Goal: Communication & Community: Answer question/provide support

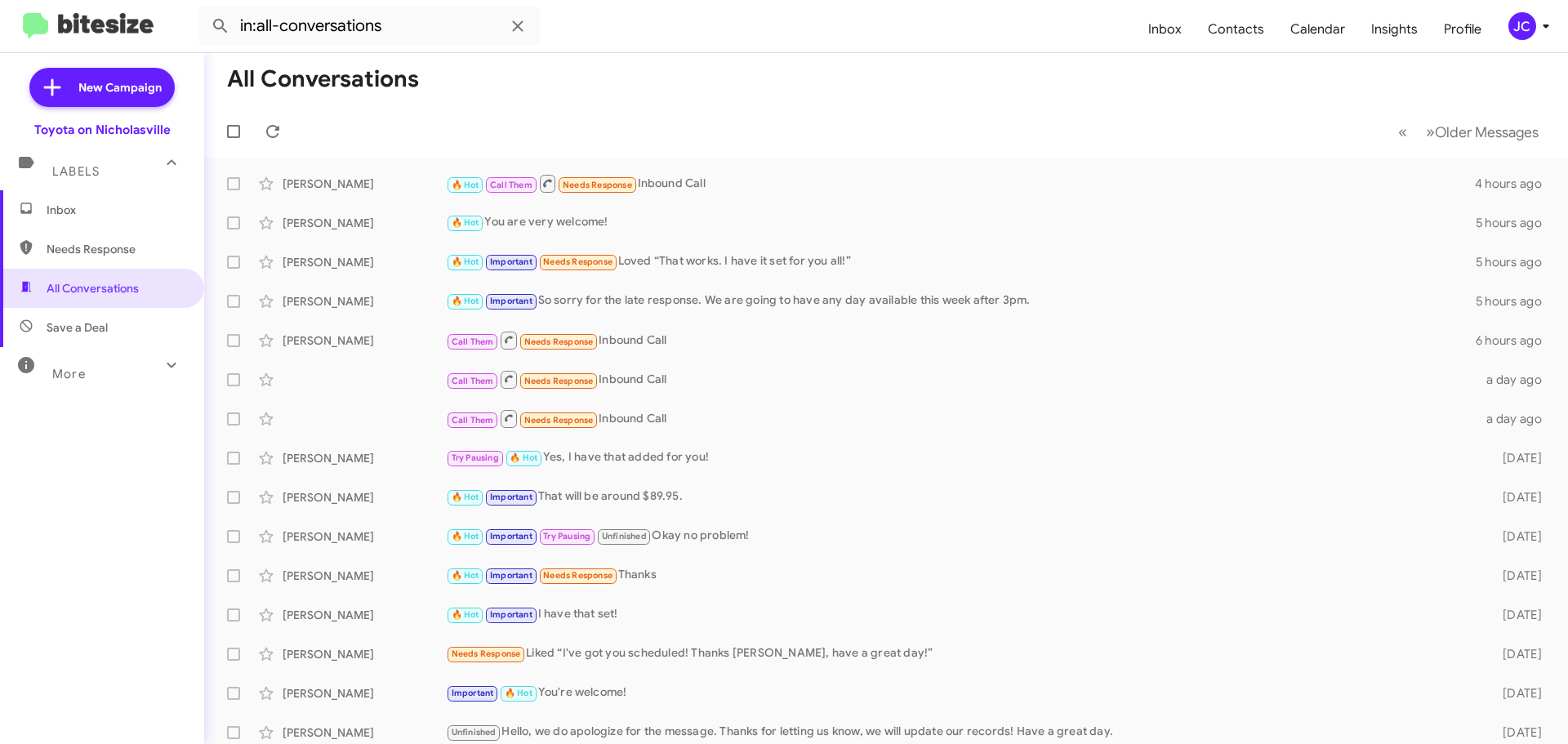
click at [125, 216] on span "Inbox" at bounding box center [116, 210] width 138 height 17
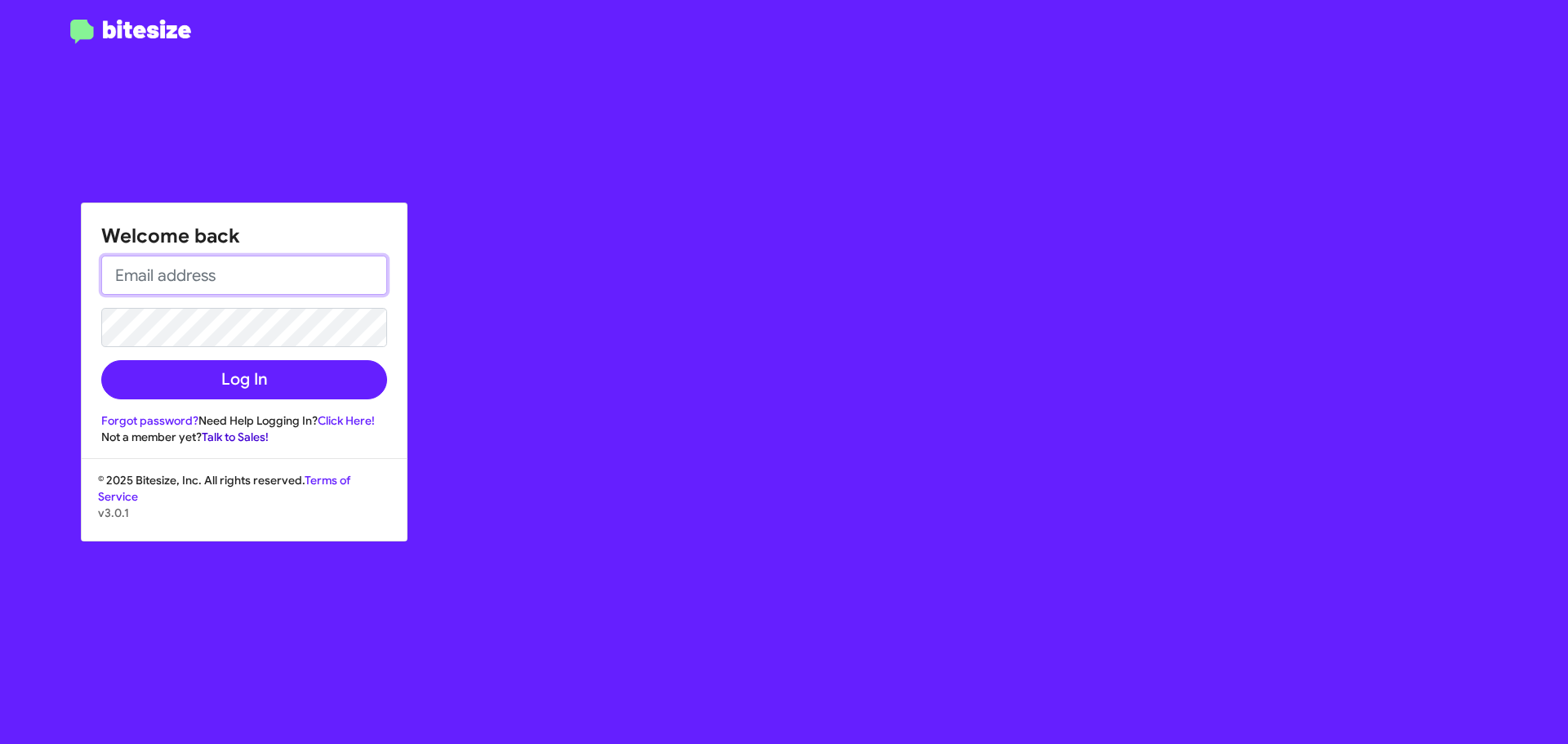
type input "[EMAIL_ADDRESS][DOMAIN_NAME]"
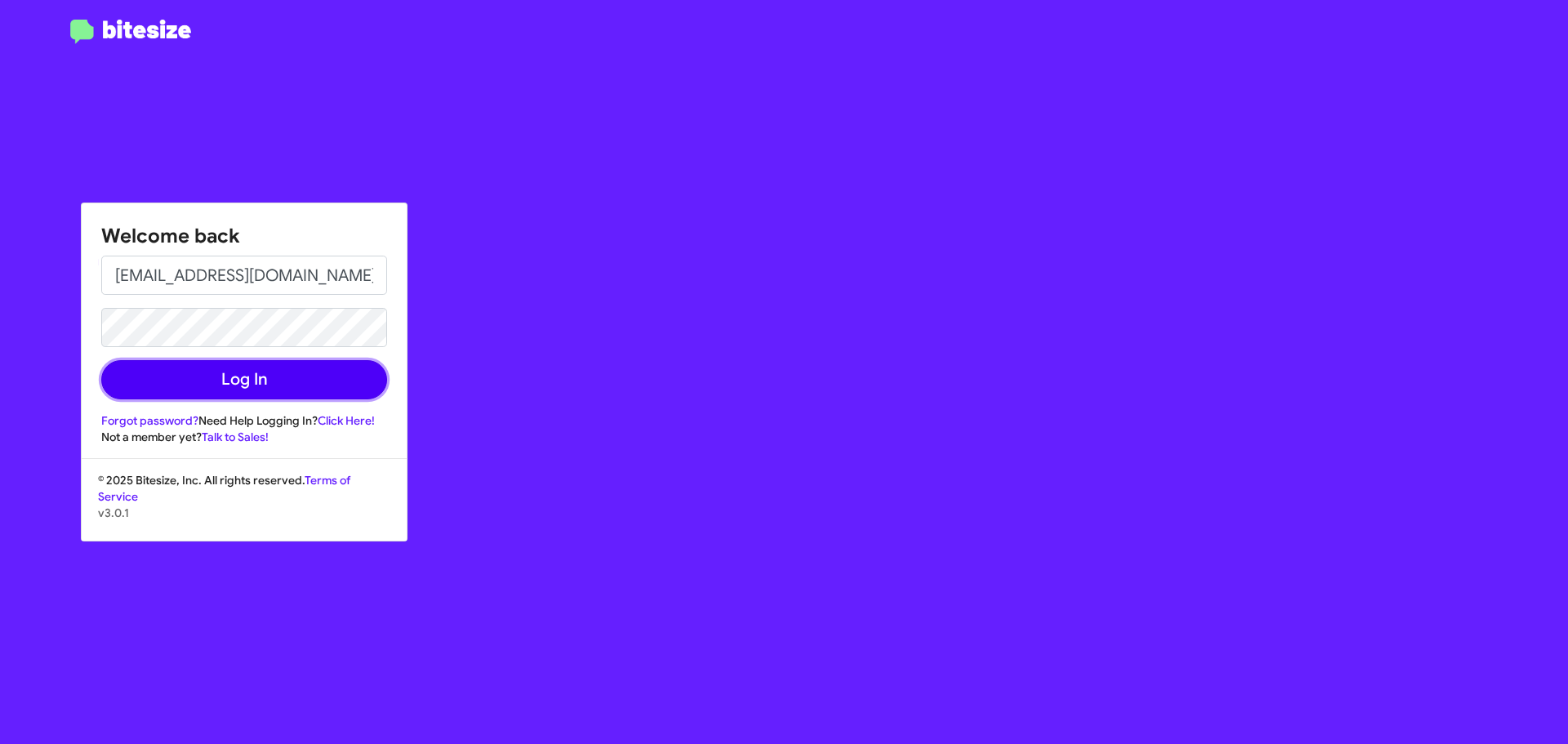
click at [254, 385] on button "Log In" at bounding box center [244, 380] width 286 height 39
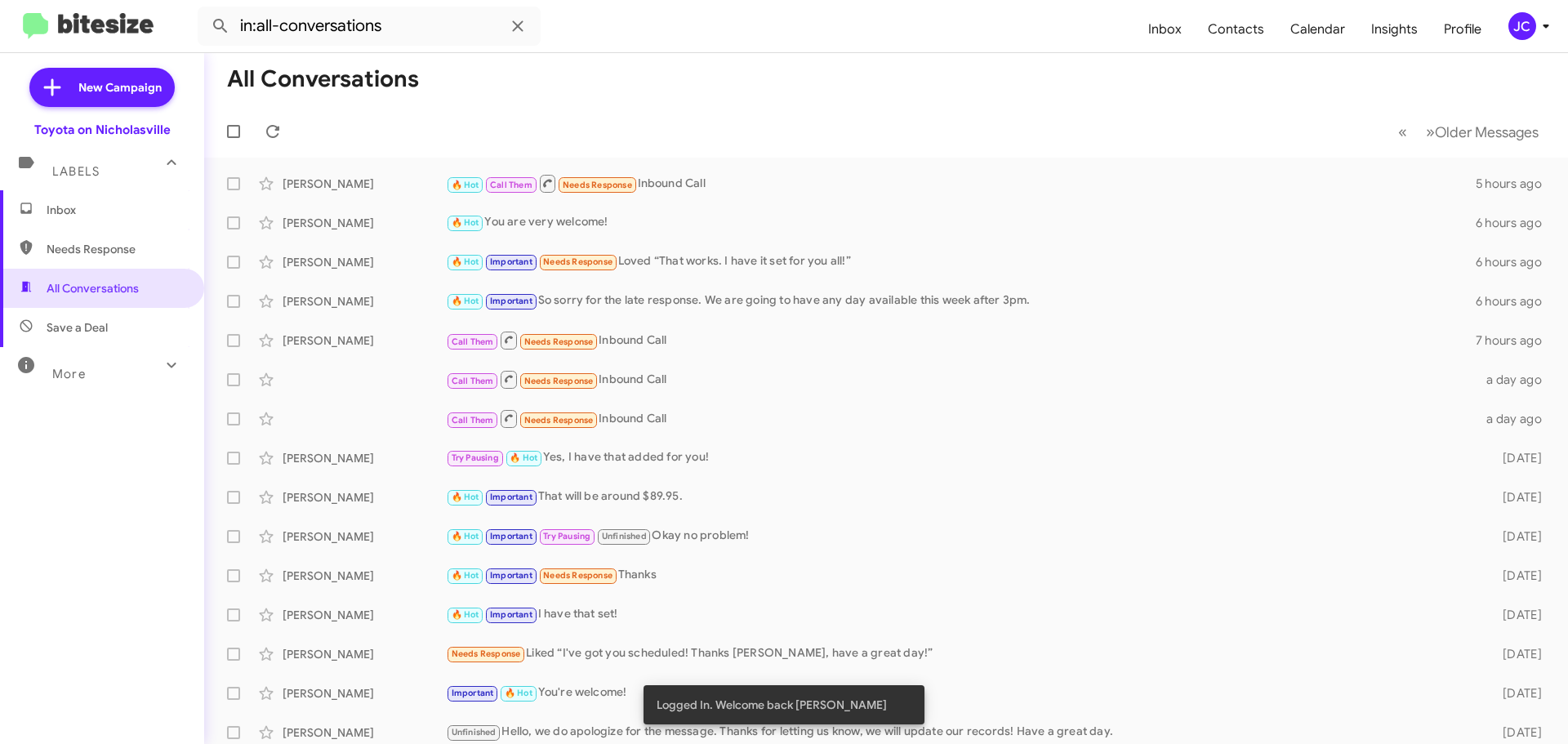
click at [164, 207] on span "Inbox" at bounding box center [116, 210] width 138 height 17
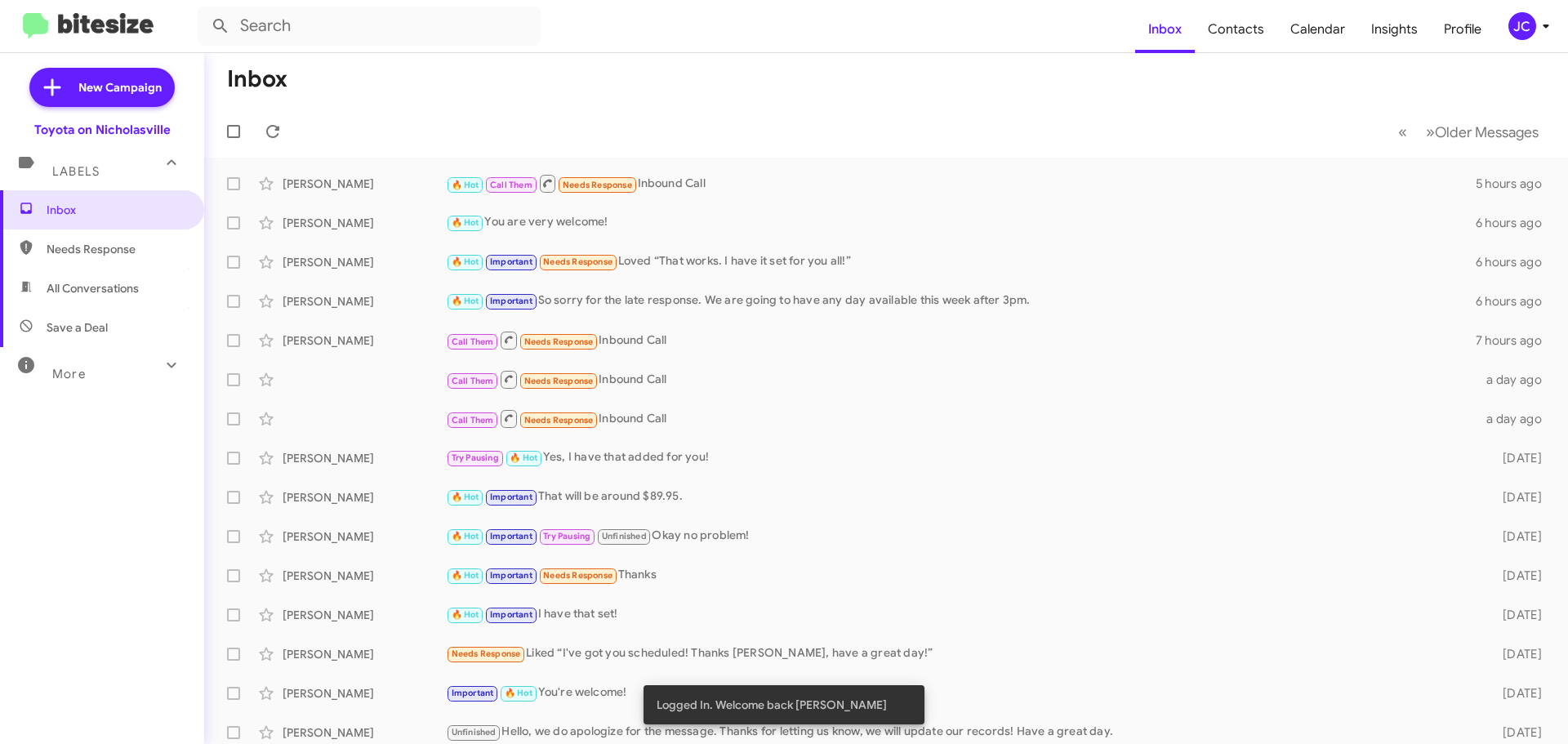
click at [150, 289] on span "All Conversations" at bounding box center [102, 288] width 204 height 39
type input "in:all-conversations"
